Goal: Task Accomplishment & Management: Use online tool/utility

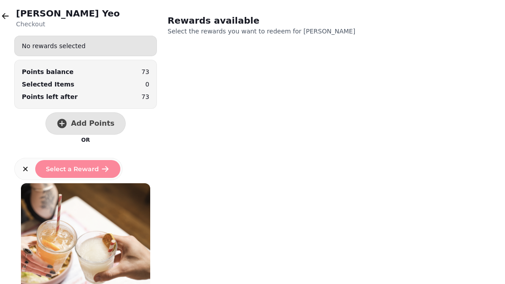
click at [5, 20] on icon "button" at bounding box center [5, 16] width 9 height 9
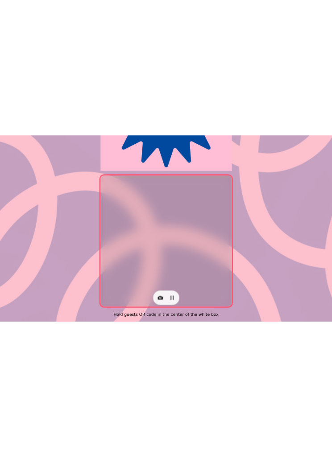
scroll to position [183, 0]
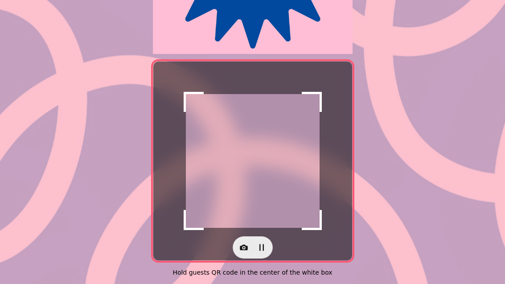
click at [239, 243] on icon "button" at bounding box center [243, 247] width 9 height 9
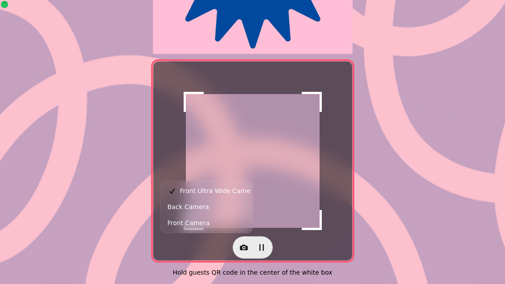
click at [210, 209] on button "Back Camera" at bounding box center [206, 207] width 88 height 16
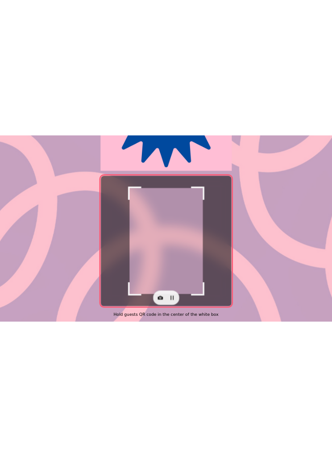
scroll to position [10, 0]
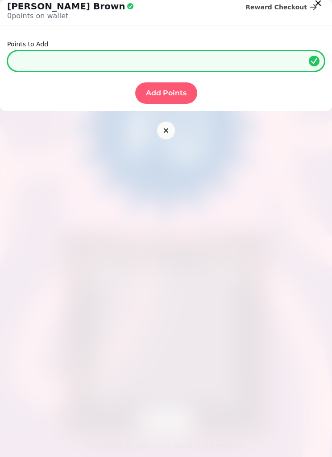
click at [72, 51] on input "*" at bounding box center [165, 60] width 317 height 21
click at [84, 63] on input "*" at bounding box center [165, 60] width 317 height 21
type input "***"
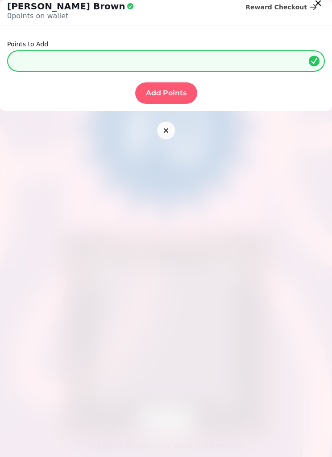
click at [173, 86] on button "Add Points" at bounding box center [166, 92] width 62 height 21
